Goal: Book appointment/travel/reservation

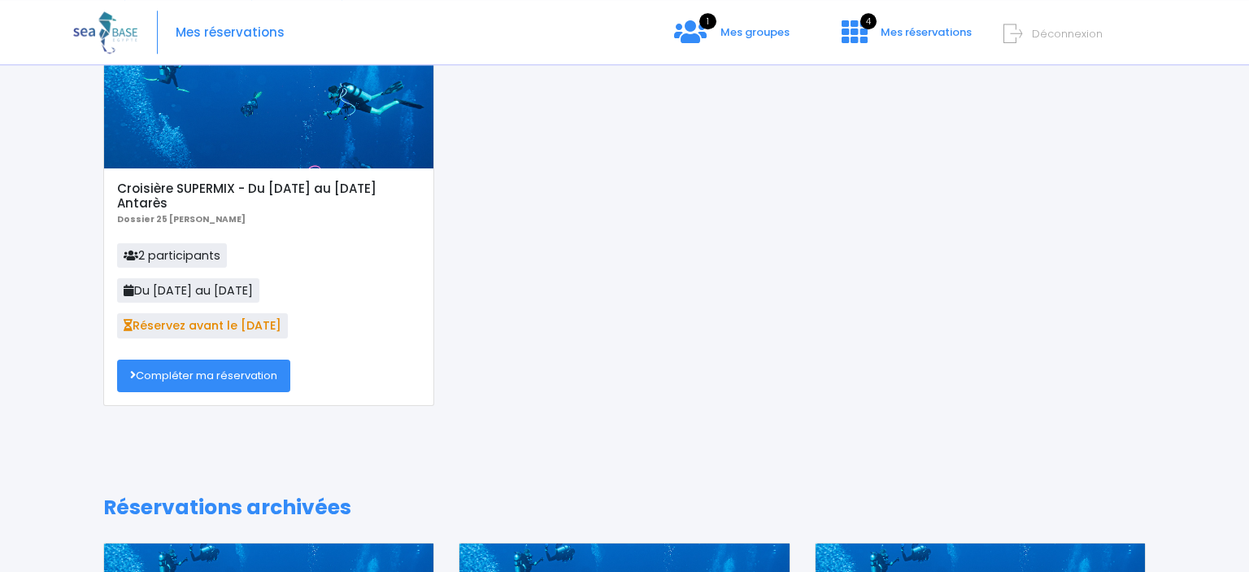
scroll to position [172, 0]
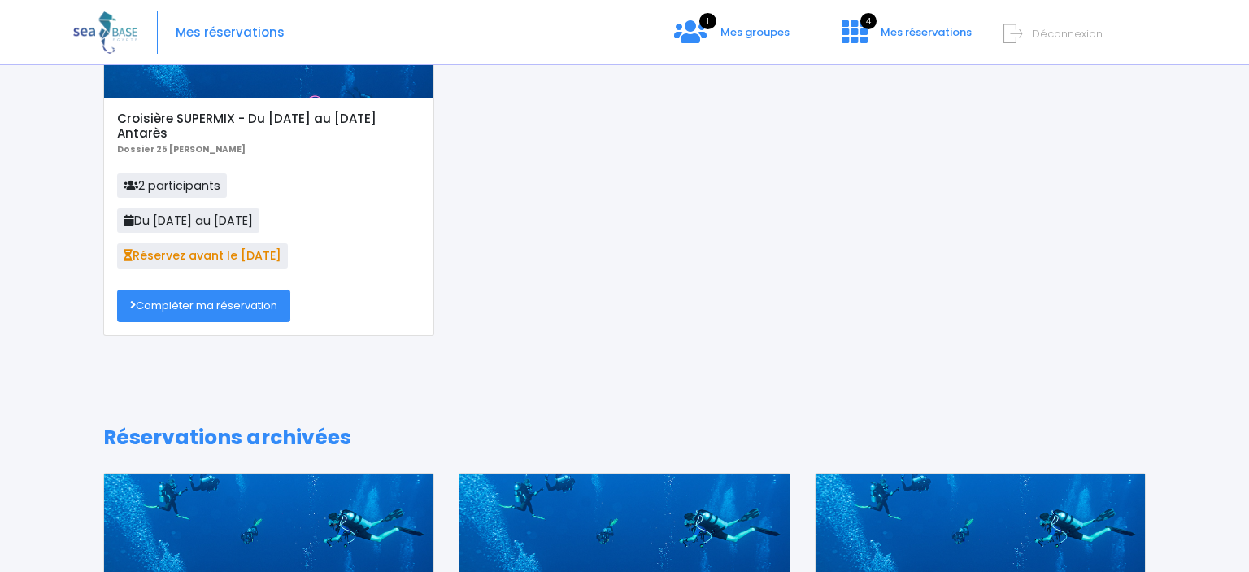
click at [210, 296] on link "Compléter ma réservation" at bounding box center [203, 305] width 173 height 33
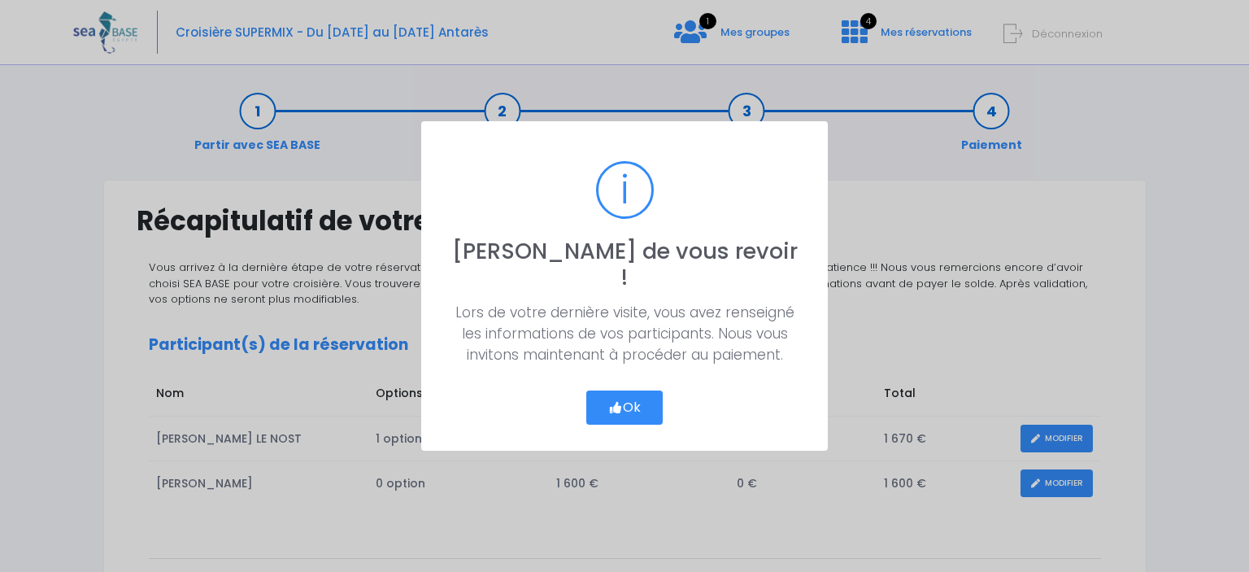
click at [629, 395] on button "Ok" at bounding box center [624, 407] width 76 height 34
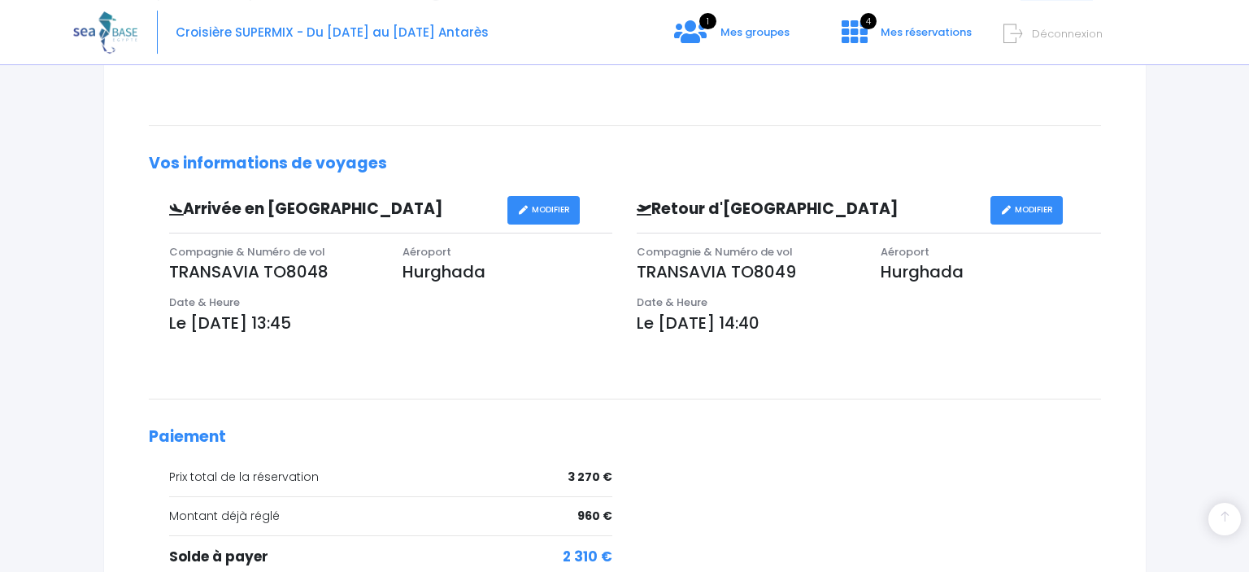
scroll to position [613, 0]
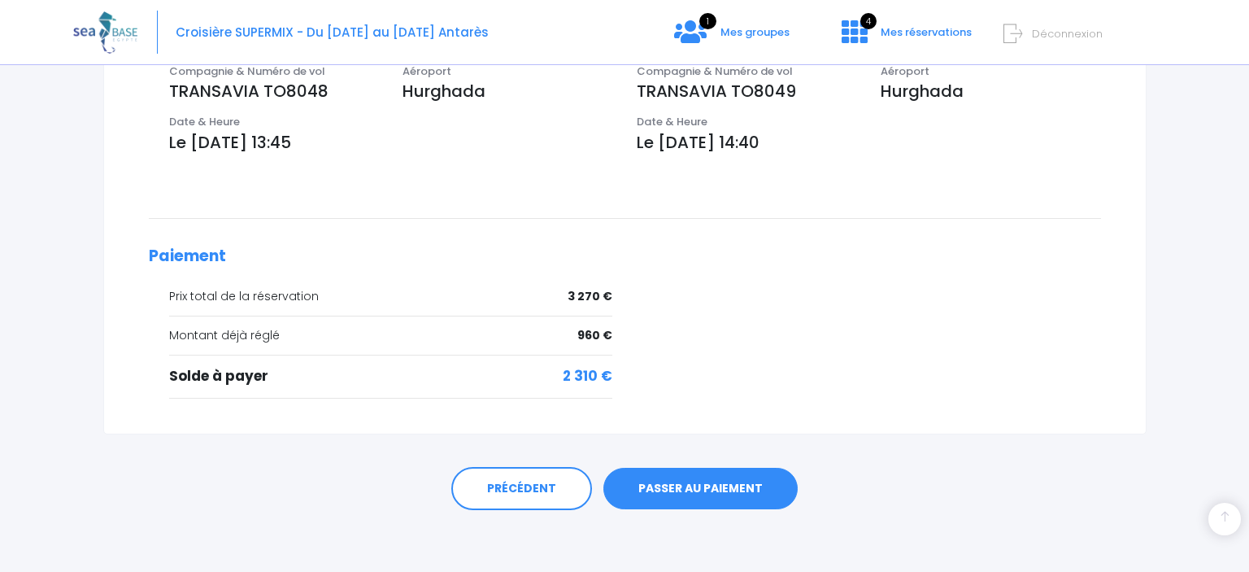
click at [694, 486] on link "PASSER AU PAIEMENT" at bounding box center [700, 489] width 194 height 42
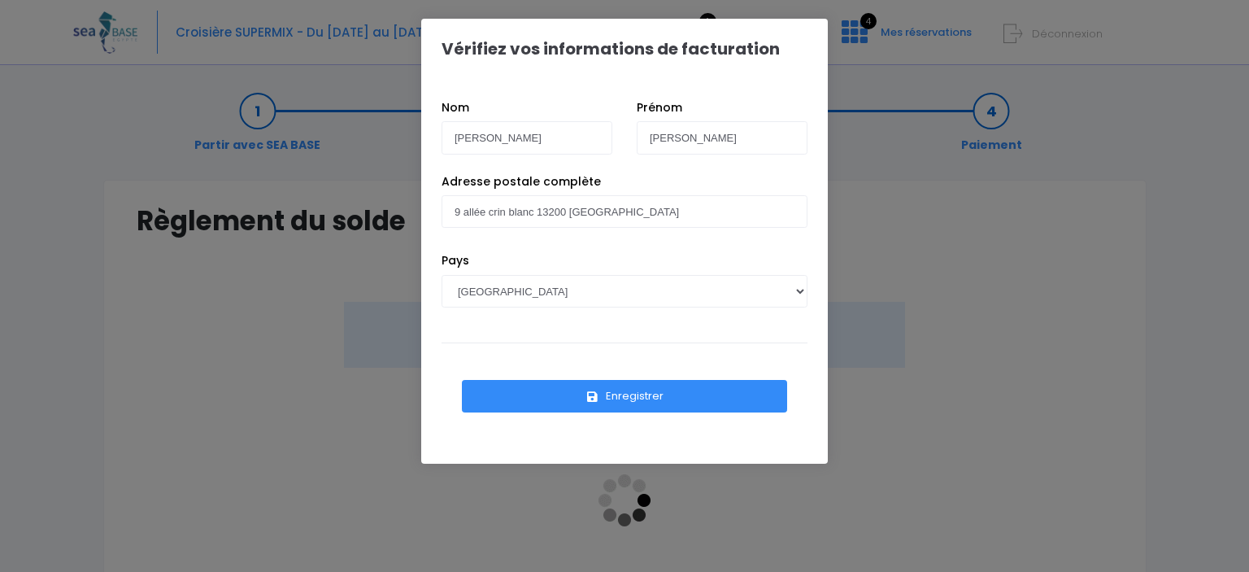
click at [629, 397] on button "Enregistrer" at bounding box center [624, 396] width 325 height 33
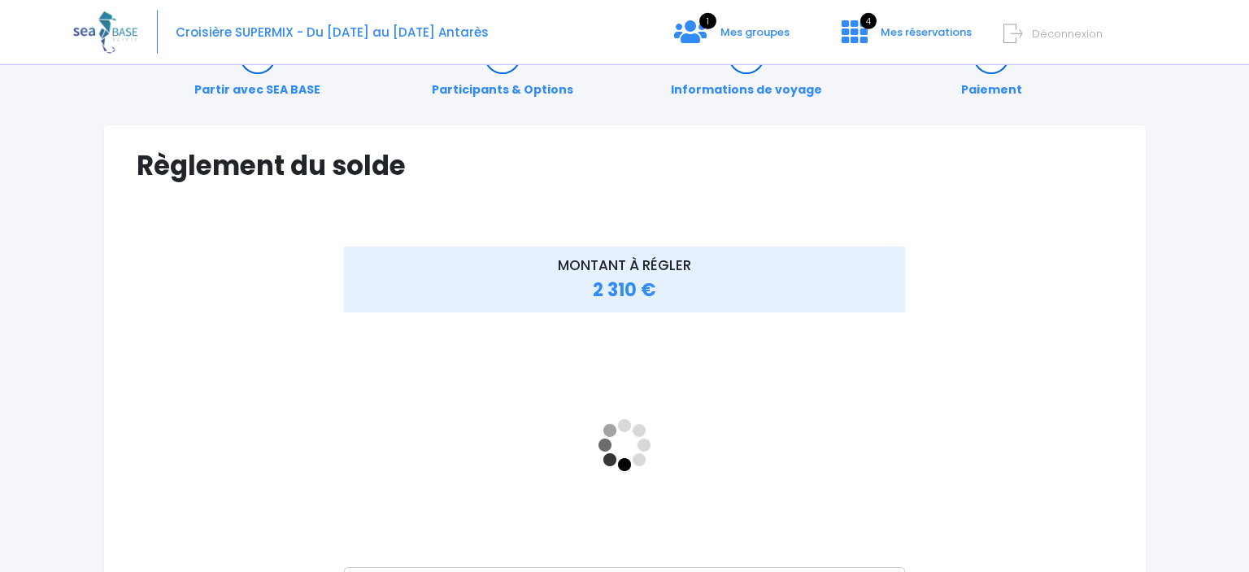
scroll to position [85, 0]
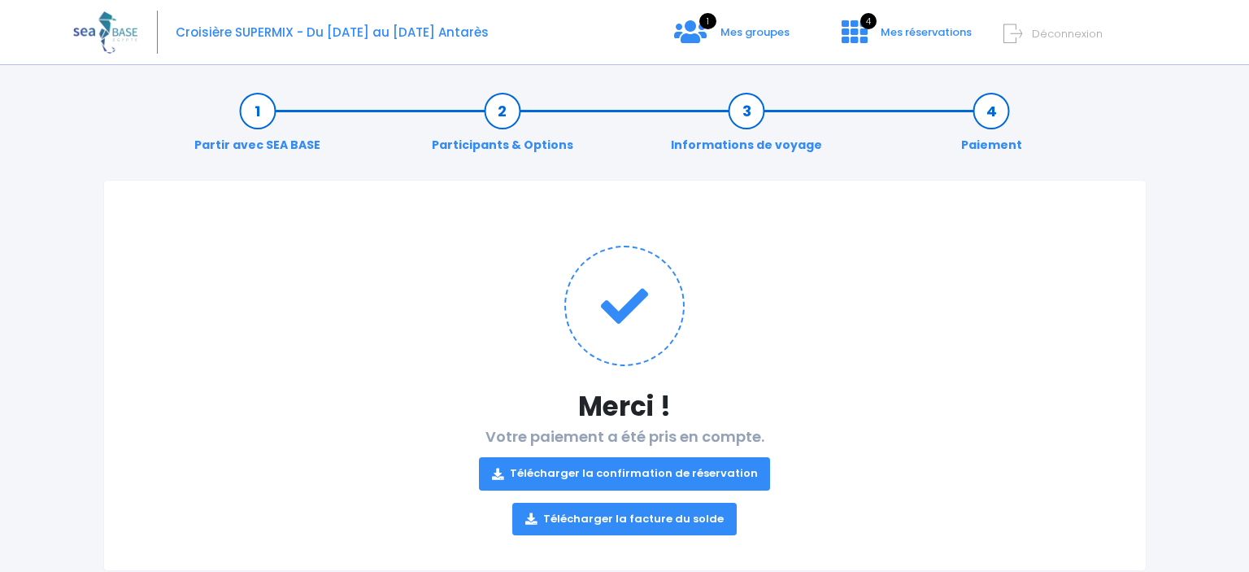
click at [681, 471] on link "Télécharger la confirmation de réservation" at bounding box center [625, 473] width 292 height 33
click at [676, 519] on link "Télécharger la facture du solde" at bounding box center [624, 519] width 224 height 33
click at [1122, 139] on div "Partir avec SEA BASE Participants & Options Informations de voyage Paiement" at bounding box center [624, 128] width 1043 height 104
